Goal: Task Accomplishment & Management: Manage account settings

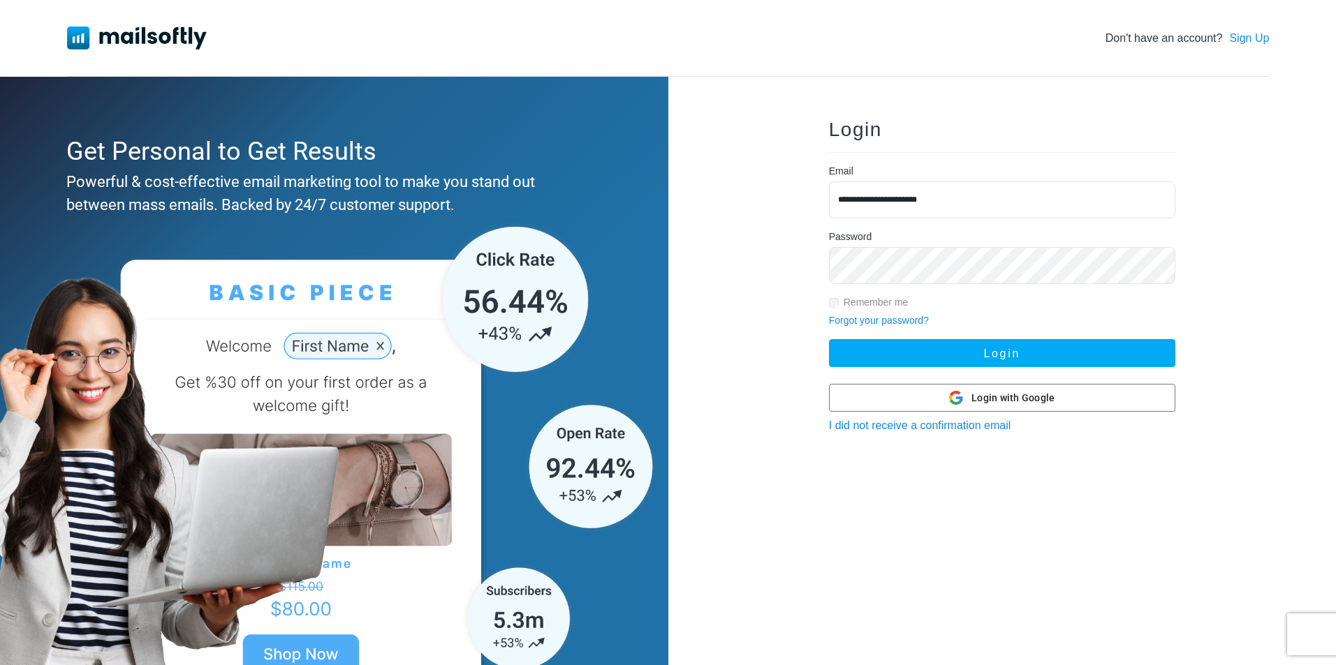
type input "**********"
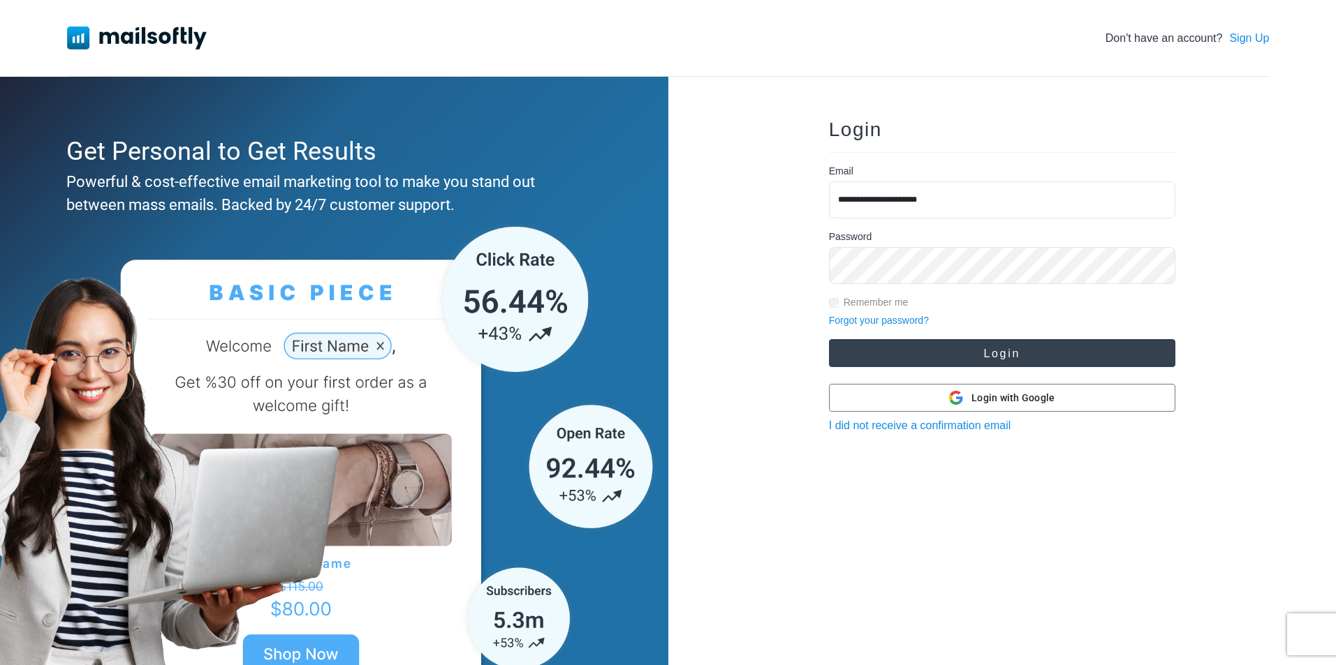
click at [993, 357] on button "Login" at bounding box center [1002, 353] width 346 height 28
